Goal: Navigation & Orientation: Find specific page/section

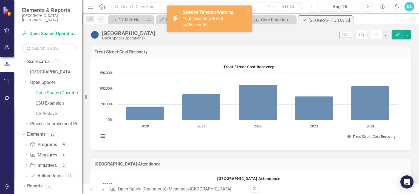
scroll to position [340, 0]
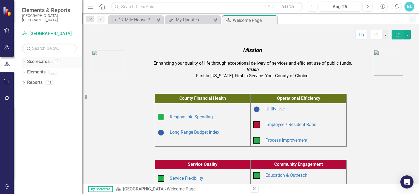
click at [24, 61] on icon "Dropdown" at bounding box center [24, 62] width 4 height 3
click at [27, 71] on icon at bounding box center [26, 72] width 1 height 3
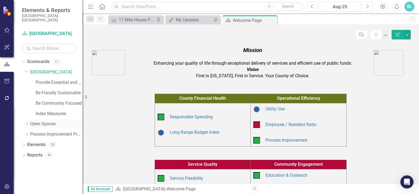
click at [26, 122] on icon "Dropdown" at bounding box center [27, 123] width 4 height 3
click at [44, 131] on link "Open Space (Operations)" at bounding box center [59, 134] width 47 height 6
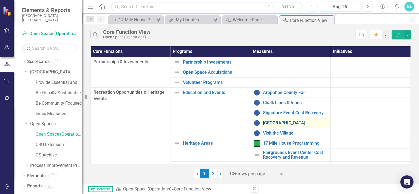
click at [268, 123] on link "[GEOGRAPHIC_DATA]" at bounding box center [295, 123] width 65 height 5
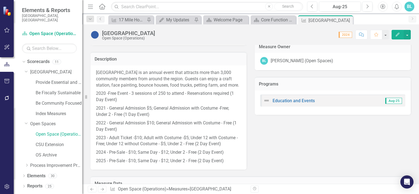
scroll to position [265, 0]
